Goal: Check status

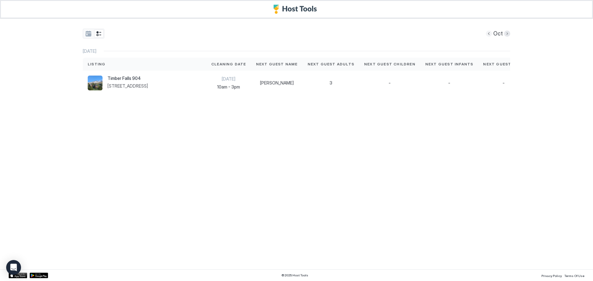
click at [491, 34] on button "Previous month" at bounding box center [489, 34] width 6 height 6
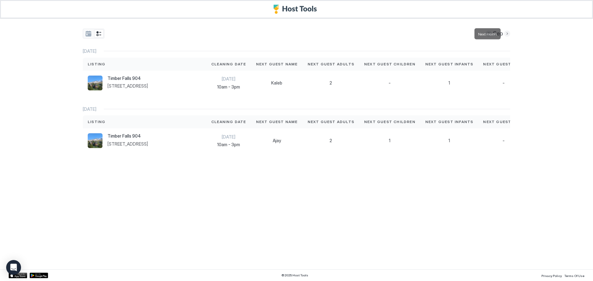
click at [506, 36] on button "Next month" at bounding box center [507, 34] width 6 height 6
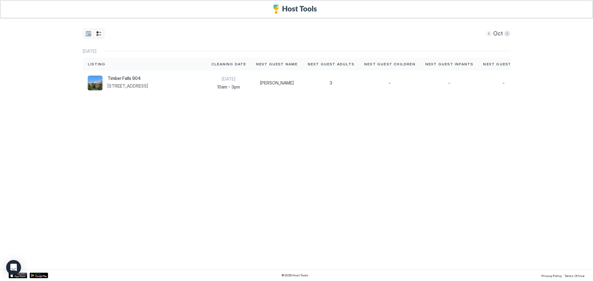
click at [491, 35] on button "Previous month" at bounding box center [489, 34] width 6 height 6
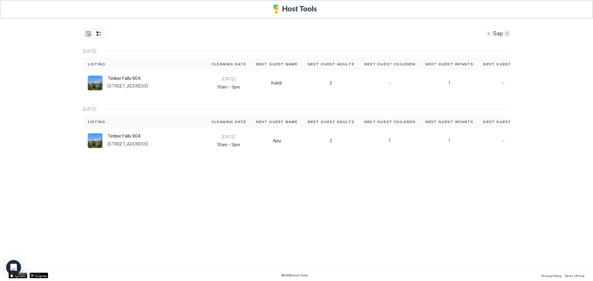
click at [490, 37] on div "Sep" at bounding box center [497, 34] width 25 height 10
click at [85, 35] on button "tab-group" at bounding box center [88, 34] width 9 height 8
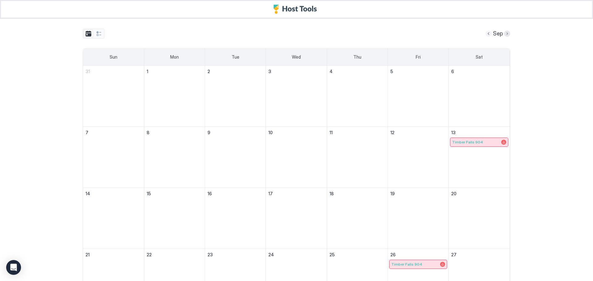
click at [486, 33] on button "Previous month" at bounding box center [488, 34] width 6 height 6
click at [506, 34] on button "Next month" at bounding box center [507, 34] width 6 height 6
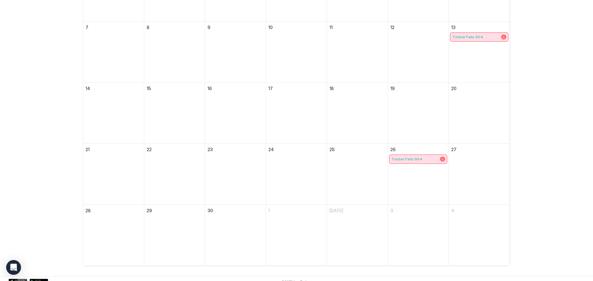
scroll to position [111, 0]
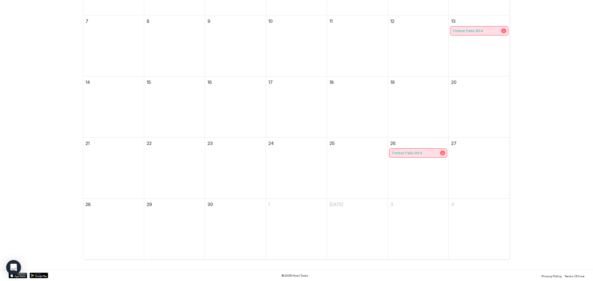
click at [420, 156] on div "Timber Falls 904" at bounding box center [417, 153] width 57 height 9
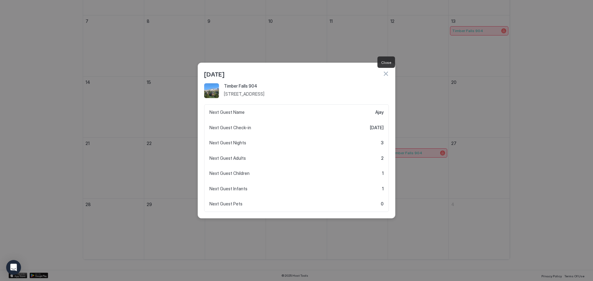
click at [387, 74] on button "button" at bounding box center [385, 74] width 6 height 6
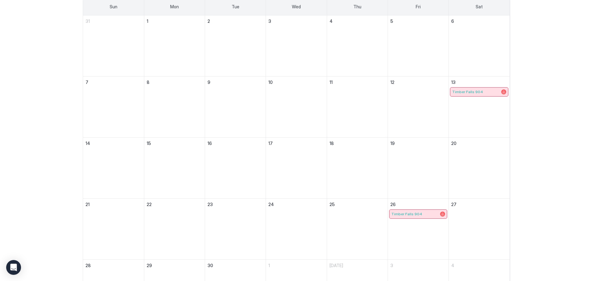
scroll to position [0, 0]
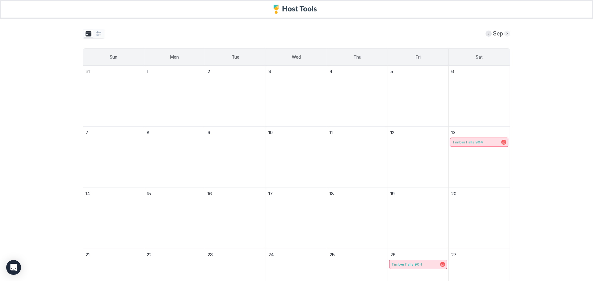
drag, startPoint x: 504, startPoint y: 34, endPoint x: 495, endPoint y: 44, distance: 13.1
click at [504, 35] on button "Next month" at bounding box center [507, 34] width 6 height 6
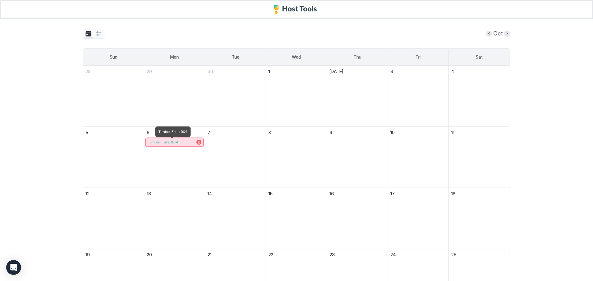
click at [183, 142] on div "Timber Falls 904" at bounding box center [175, 142] width 54 height 5
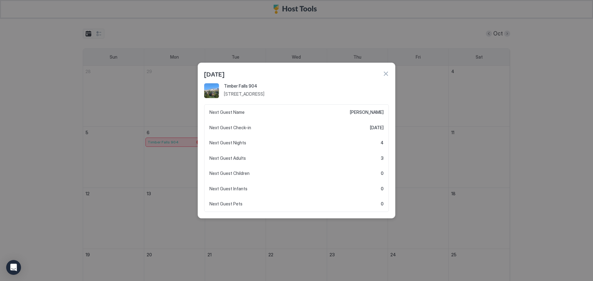
drag, startPoint x: 386, startPoint y: 75, endPoint x: 382, endPoint y: 84, distance: 10.3
click at [386, 75] on button "button" at bounding box center [385, 74] width 6 height 6
